Goal: Browse casually

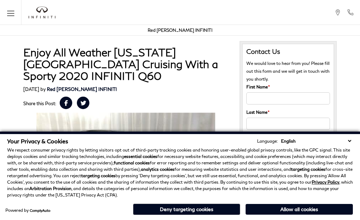
scroll to position [71, 0]
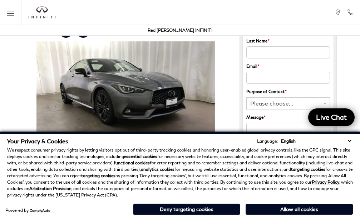
click at [347, 140] on select "English Spanish / Español English / United Kingdom Korean / 한국어 Vietnamese / Ti…" at bounding box center [316, 141] width 74 height 7
click at [216, 207] on button "Deny targeting cookies" at bounding box center [186, 209] width 107 height 11
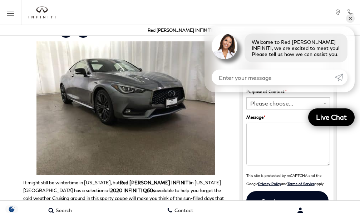
scroll to position [36, 0]
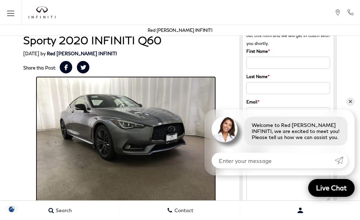
click at [145, 130] on img at bounding box center [125, 144] width 179 height 134
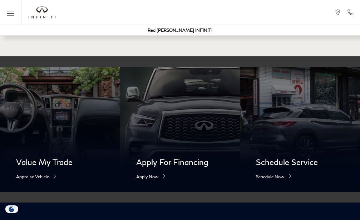
scroll to position [322, 0]
